Goal: Obtain resource: Download file/media

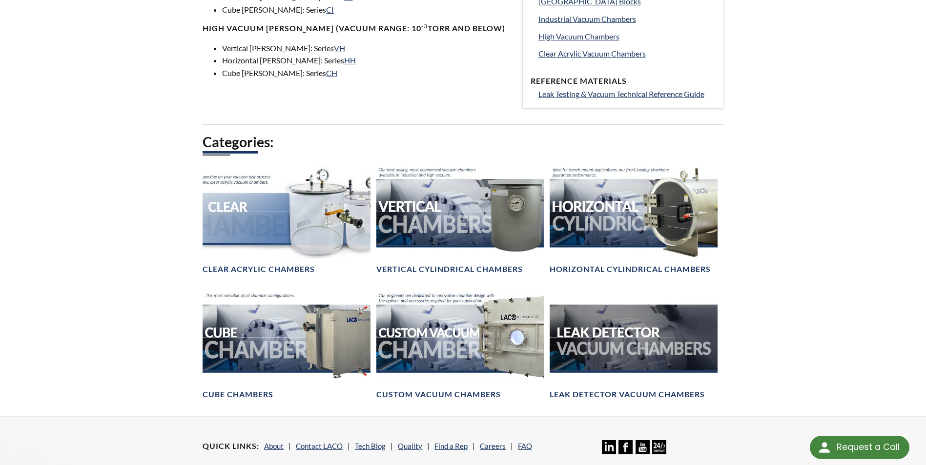
scroll to position [634, 0]
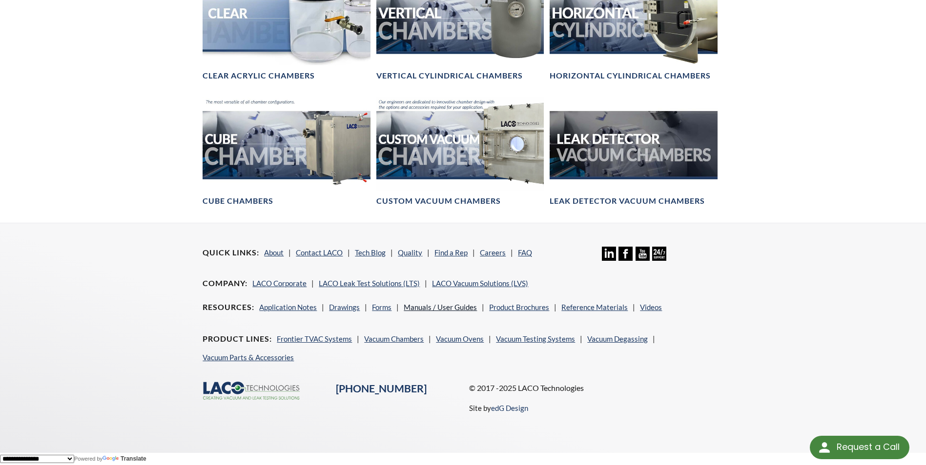
click at [458, 304] on link "Manuals / User Guides" at bounding box center [439, 307] width 73 height 9
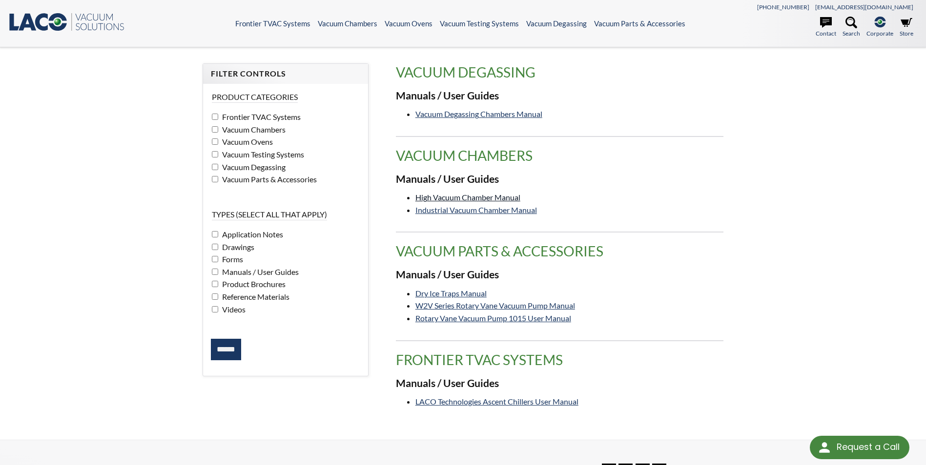
click at [511, 196] on link "High Vacuum Chamber Manual" at bounding box center [467, 197] width 105 height 9
click at [551, 303] on link "W2V Series Rotary Vane Vacuum Pump Manual" at bounding box center [495, 305] width 160 height 9
click at [562, 303] on link "W2V Series Rotary Vane Vacuum Pump Manual" at bounding box center [495, 305] width 160 height 9
click at [541, 400] on link "LACO Technologies Ascent Chillers User Manual" at bounding box center [496, 401] width 163 height 9
click at [513, 195] on link "High Vacuum Chamber Manual" at bounding box center [467, 197] width 105 height 9
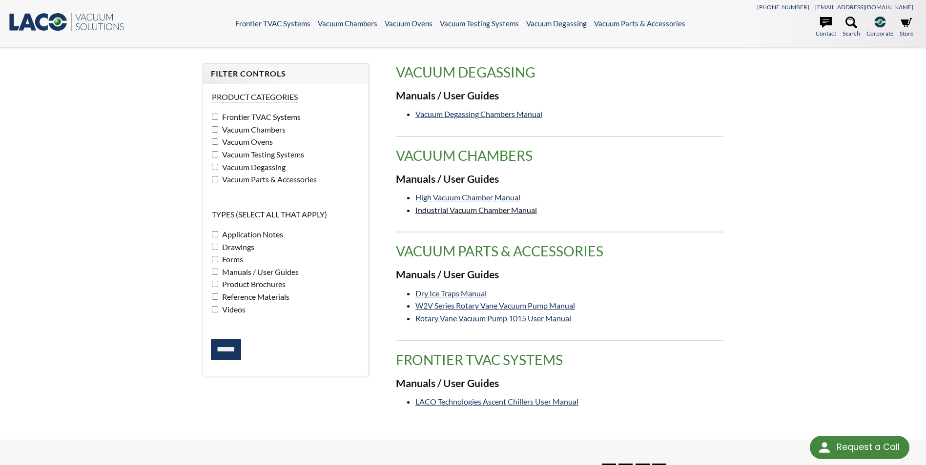
click at [527, 211] on link "Industrial Vacuum Chamber Manual" at bounding box center [475, 209] width 121 height 9
click at [231, 350] on input "******" at bounding box center [226, 349] width 30 height 21
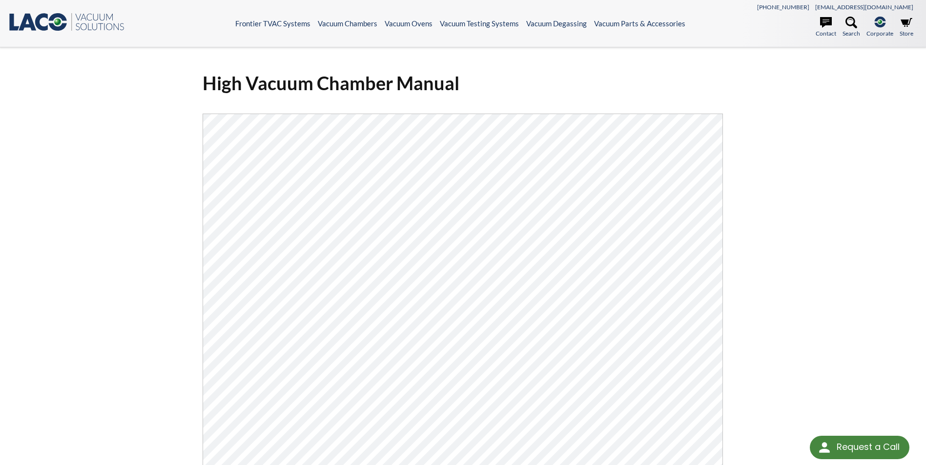
scroll to position [195, 0]
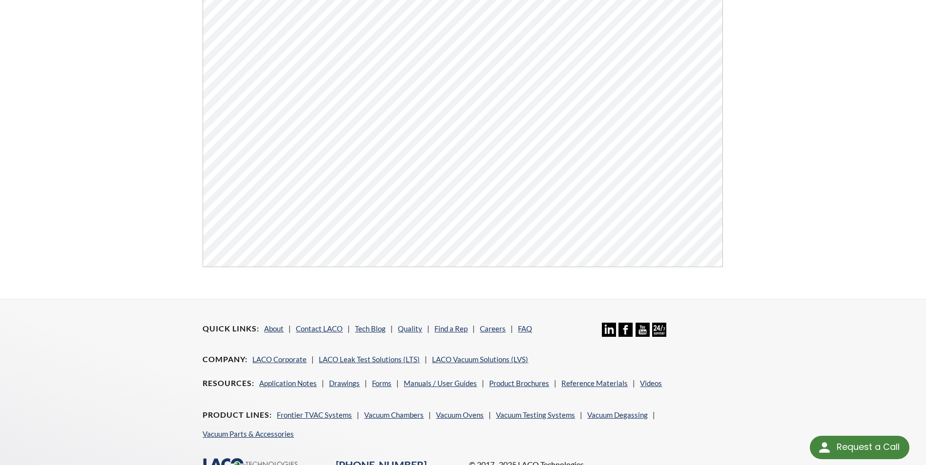
scroll to position [194, 0]
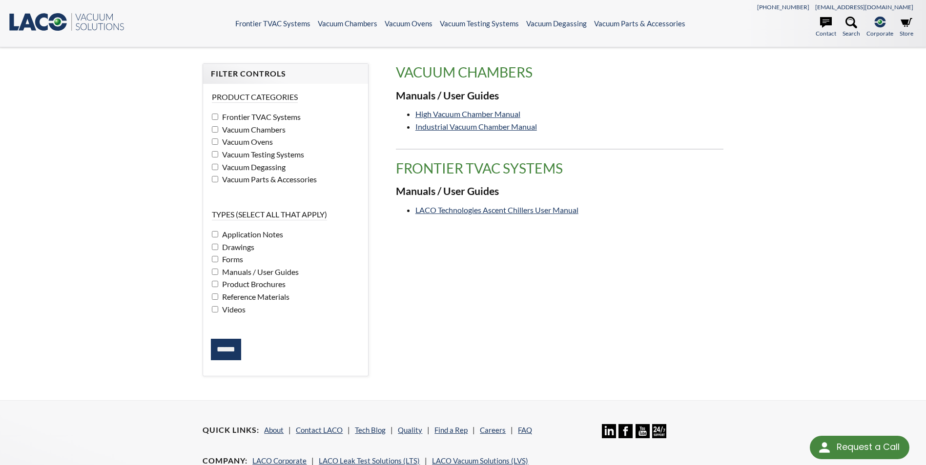
click at [232, 348] on input "******" at bounding box center [226, 349] width 30 height 21
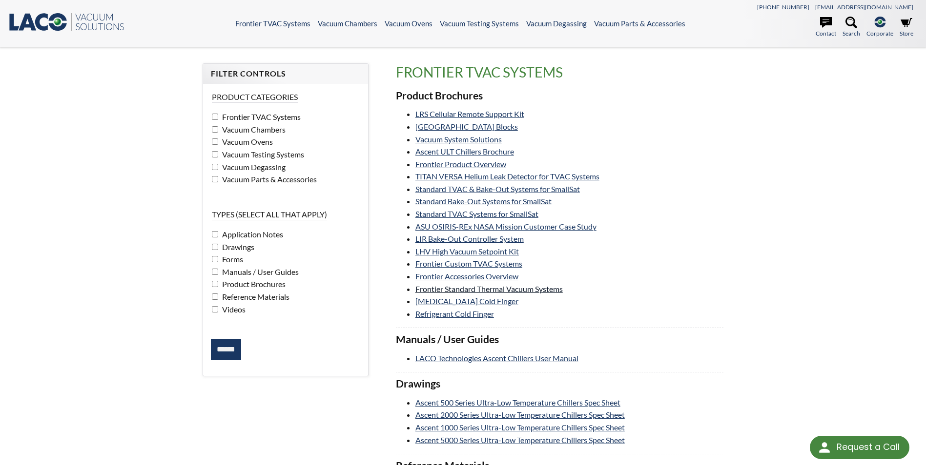
click at [551, 287] on link "Frontier Standard Thermal Vacuum Systems" at bounding box center [488, 288] width 147 height 9
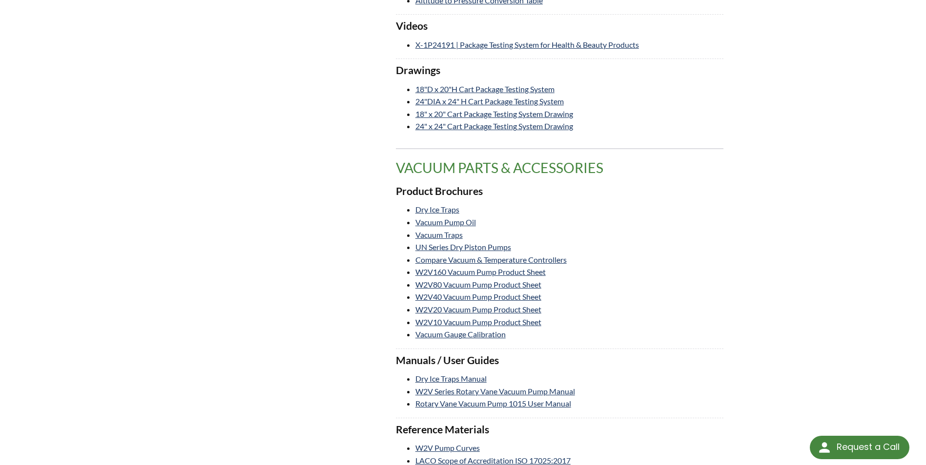
scroll to position [1464, 0]
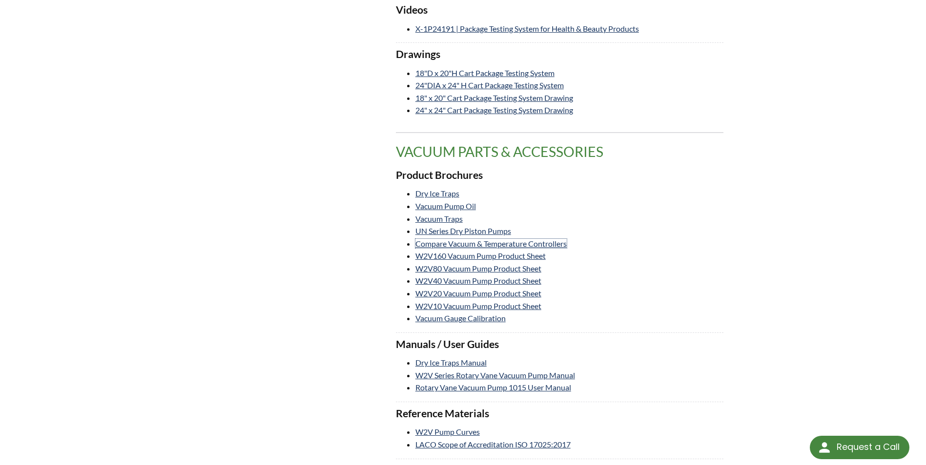
drag, startPoint x: 563, startPoint y: 242, endPoint x: 573, endPoint y: 242, distance: 10.7
click at [563, 242] on link "Compare Vacuum & Temperature Controllers" at bounding box center [490, 243] width 151 height 9
click at [574, 377] on link "W2V Series Rotary Vane Vacuum Pump Manual" at bounding box center [495, 375] width 160 height 9
click at [500, 228] on link "UN Series Dry Piston Pumps" at bounding box center [463, 230] width 96 height 9
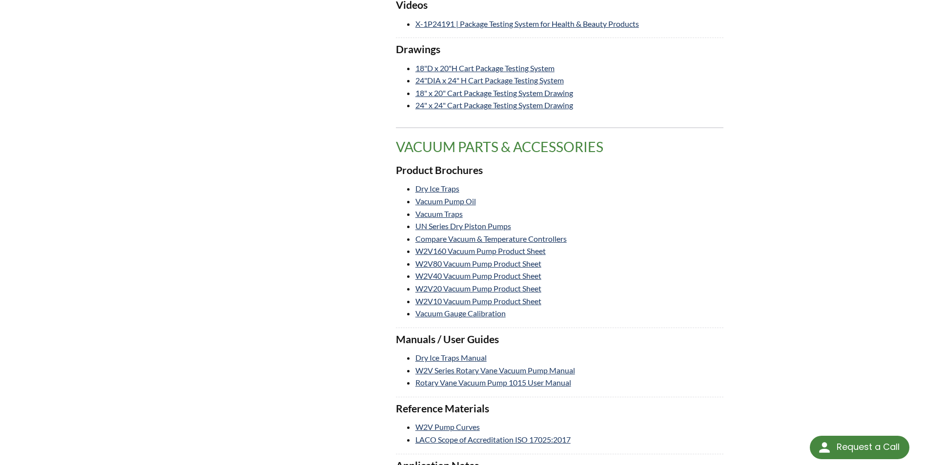
scroll to position [1512, 0]
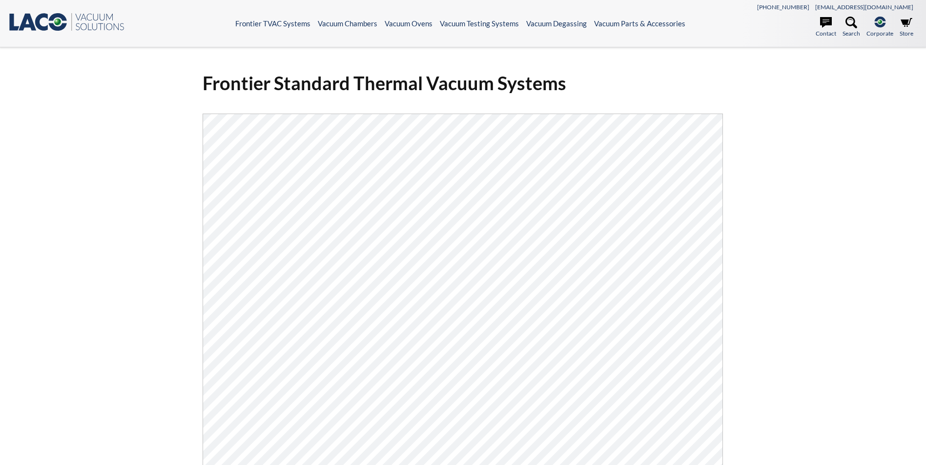
select select "Language Translate Widget"
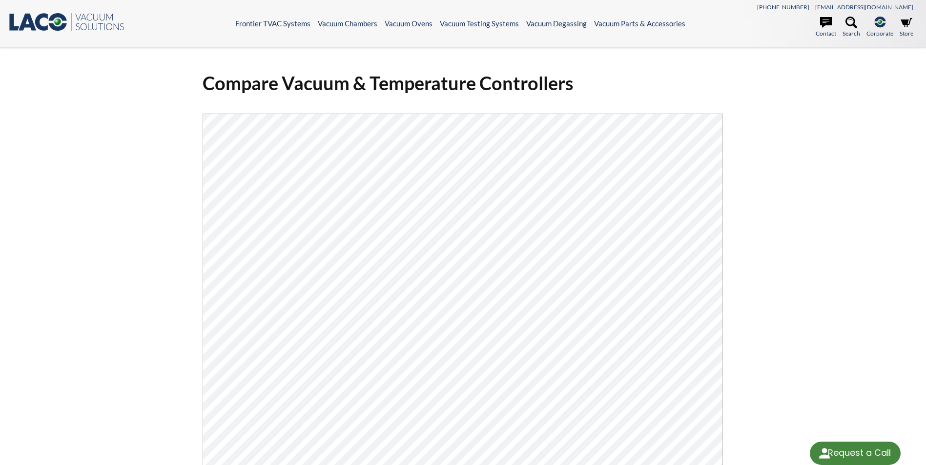
select select "Language Translate Widget"
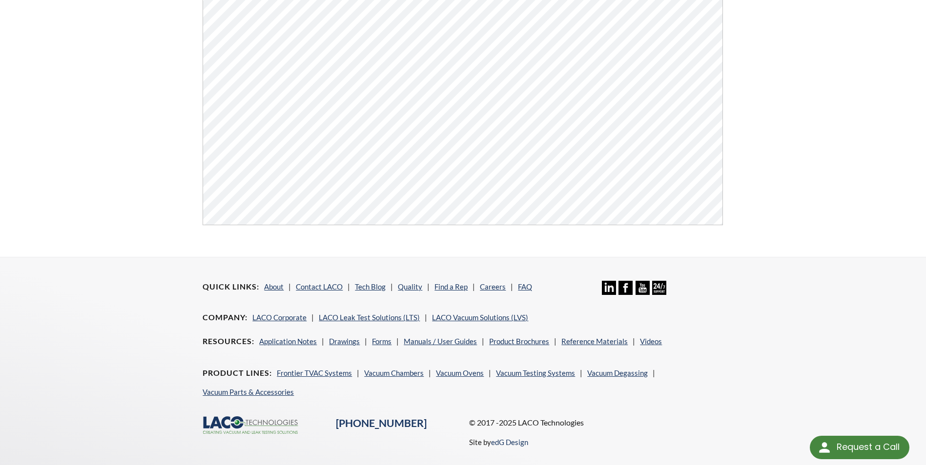
scroll to position [389, 0]
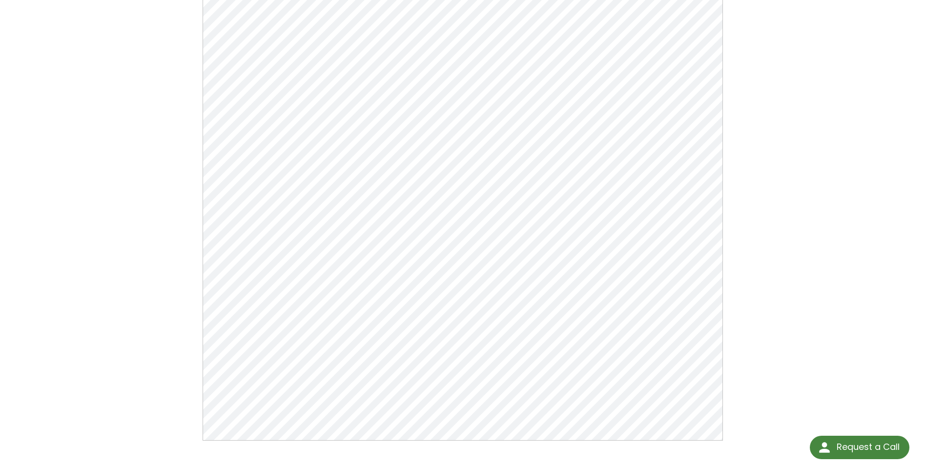
scroll to position [146, 0]
